Goal: Transaction & Acquisition: Purchase product/service

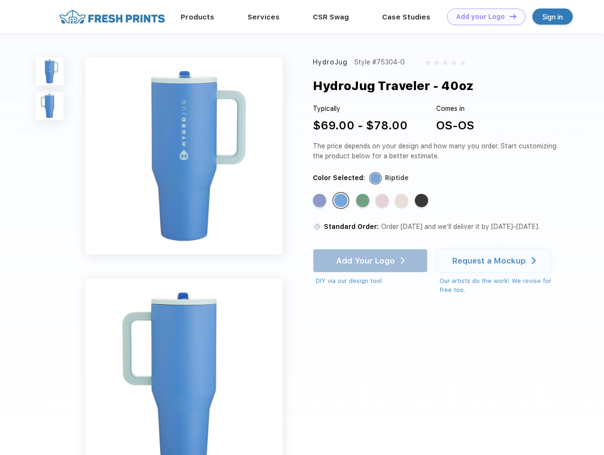
click at [483, 17] on link "Add your Logo Design Tool" at bounding box center [486, 17] width 78 height 17
click at [0, 0] on div "Design Tool" at bounding box center [0, 0] width 0 height 0
click at [509, 16] on link "Add your Logo Design Tool" at bounding box center [486, 17] width 78 height 17
click at [50, 71] on img at bounding box center [50, 71] width 28 height 28
click at [50, 106] on img at bounding box center [50, 106] width 28 height 28
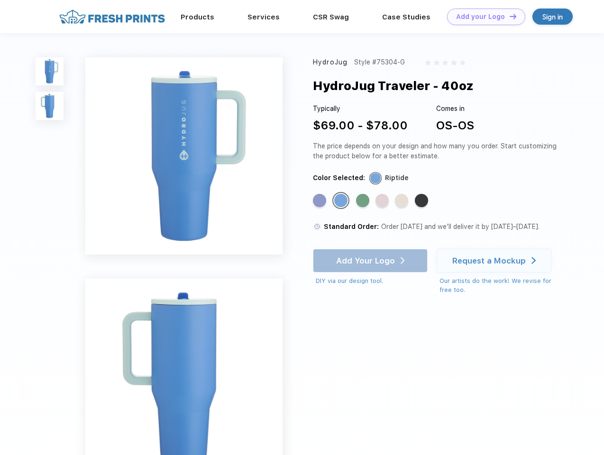
click at [321, 201] on div "Standard Color" at bounding box center [319, 200] width 13 height 13
click at [342, 201] on div "Standard Color" at bounding box center [340, 200] width 13 height 13
click at [364, 201] on div "Standard Color" at bounding box center [362, 200] width 13 height 13
click at [383, 201] on div "Standard Color" at bounding box center [382, 200] width 13 height 13
click at [403, 201] on div "Standard Color" at bounding box center [401, 200] width 13 height 13
